Goal: Check status

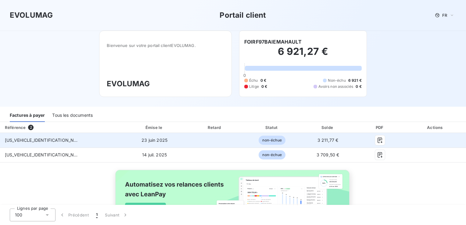
scroll to position [39, 0]
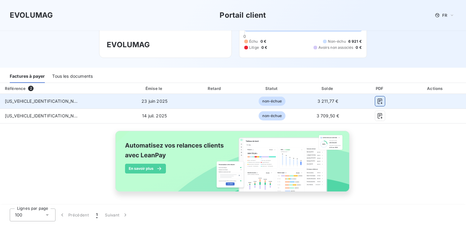
click at [377, 102] on icon "button" at bounding box center [380, 101] width 6 height 6
